Goal: Transaction & Acquisition: Purchase product/service

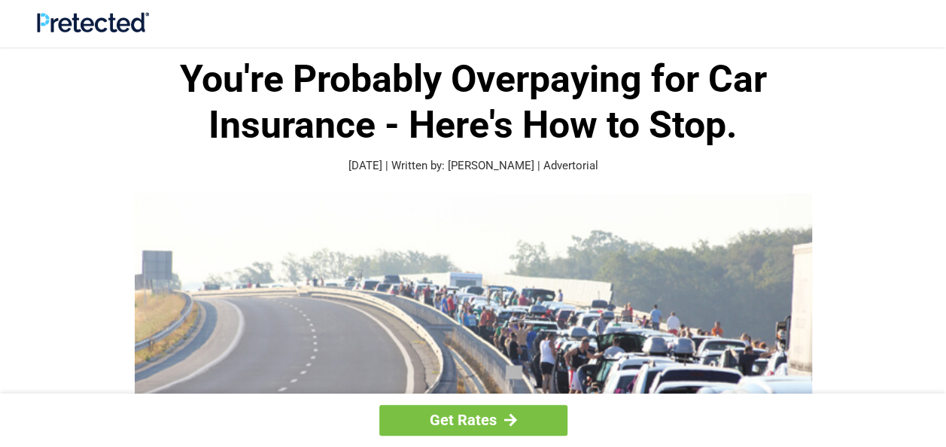
scroll to position [391, 0]
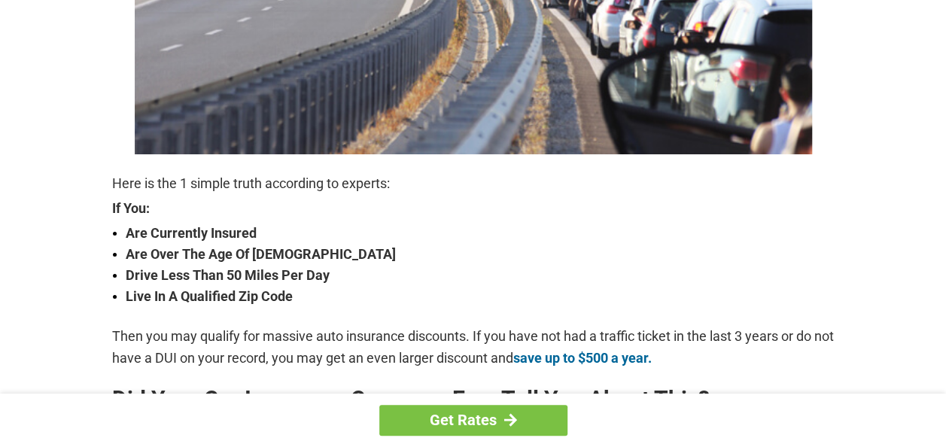
click at [942, 408] on div "Get Rates" at bounding box center [473, 420] width 946 height 53
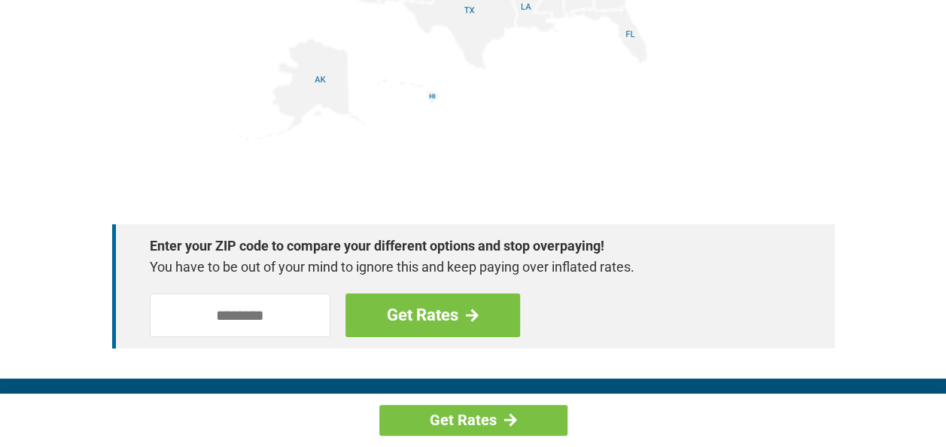
scroll to position [2211, 0]
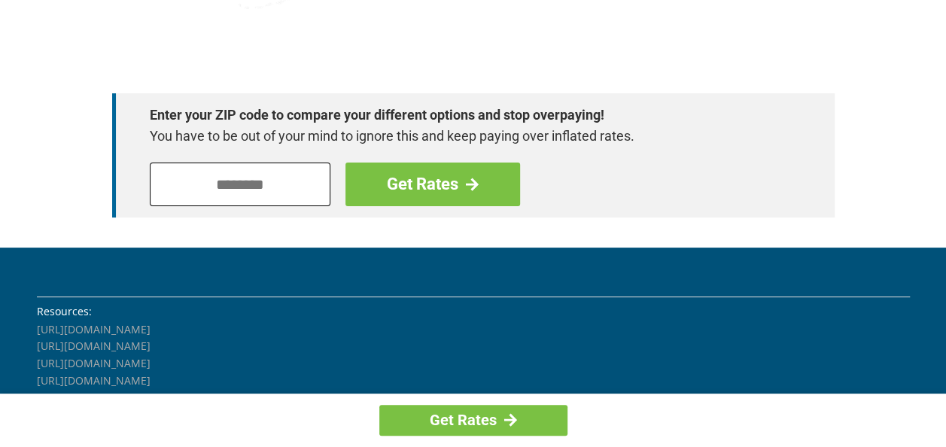
click at [253, 195] on input "tel" at bounding box center [240, 185] width 181 height 44
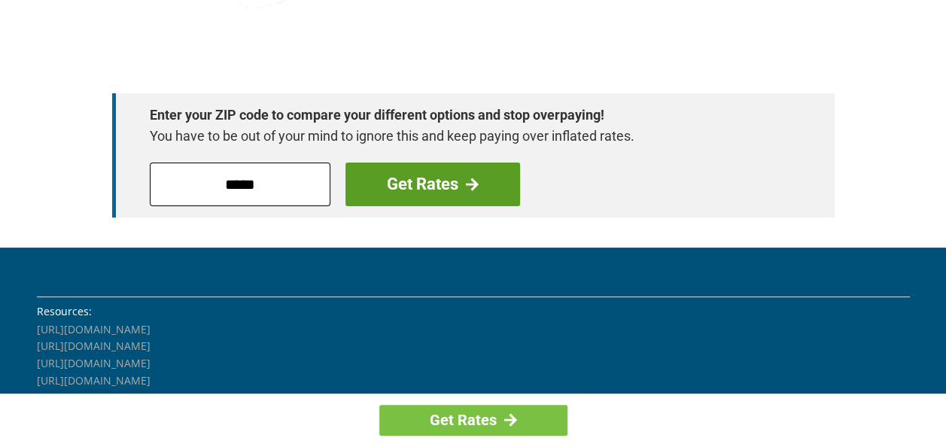
type input "*****"
click at [393, 182] on link "Get Rates" at bounding box center [432, 185] width 175 height 44
